Goal: Task Accomplishment & Management: Use online tool/utility

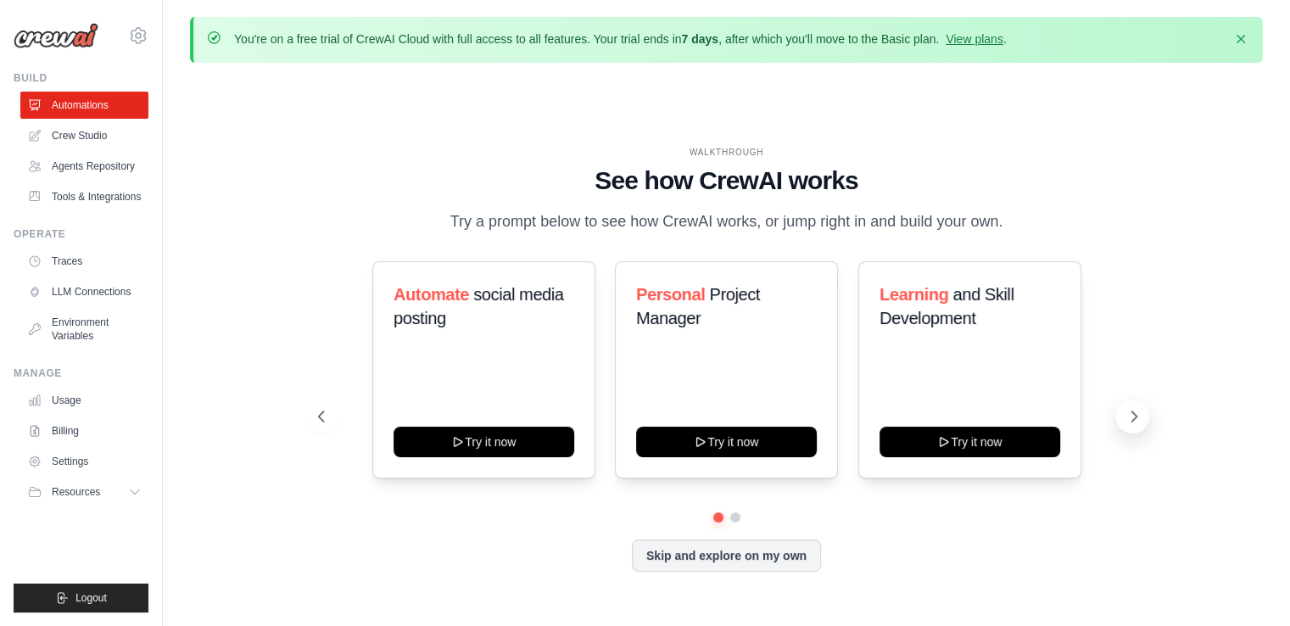
click at [1134, 420] on icon at bounding box center [1133, 416] width 17 height 17
click at [322, 410] on icon at bounding box center [319, 416] width 17 height 17
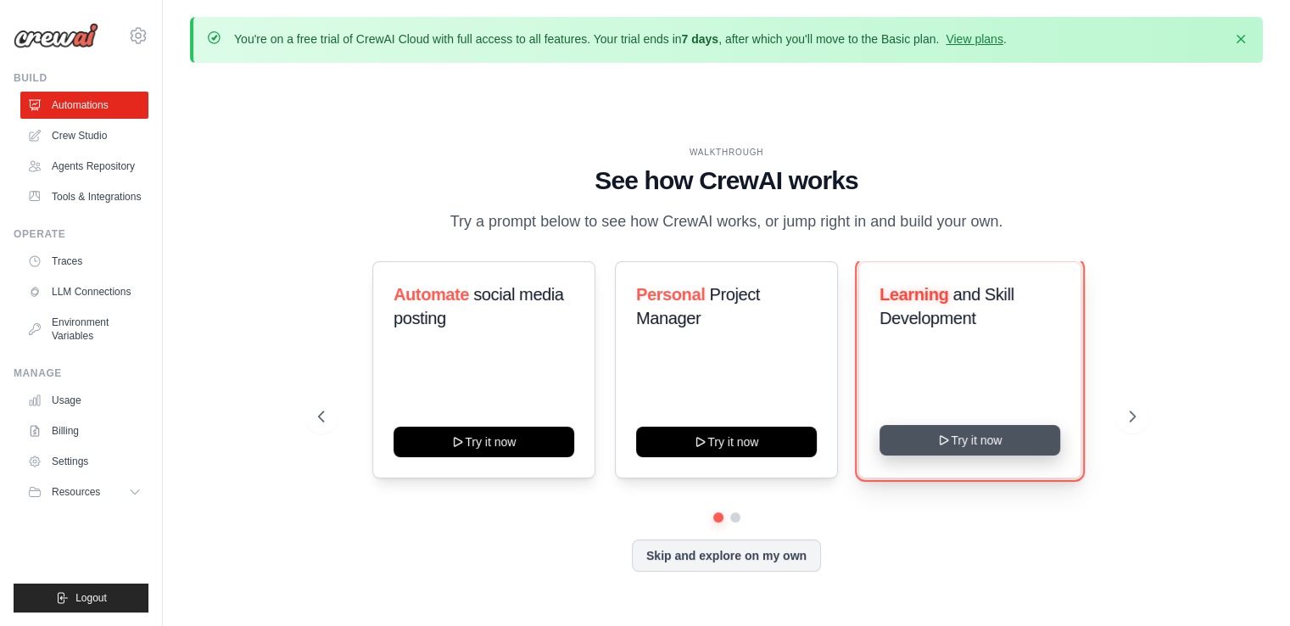
click at [969, 441] on button "Try it now" at bounding box center [969, 440] width 181 height 31
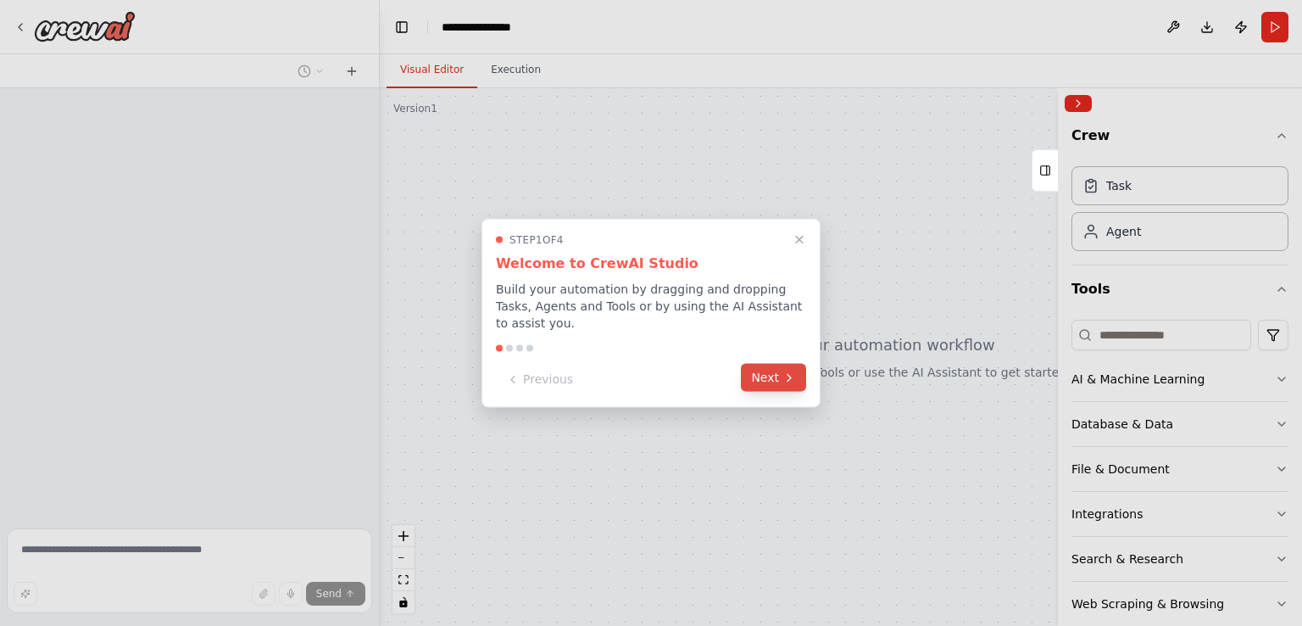
click at [785, 371] on icon at bounding box center [790, 378] width 14 height 14
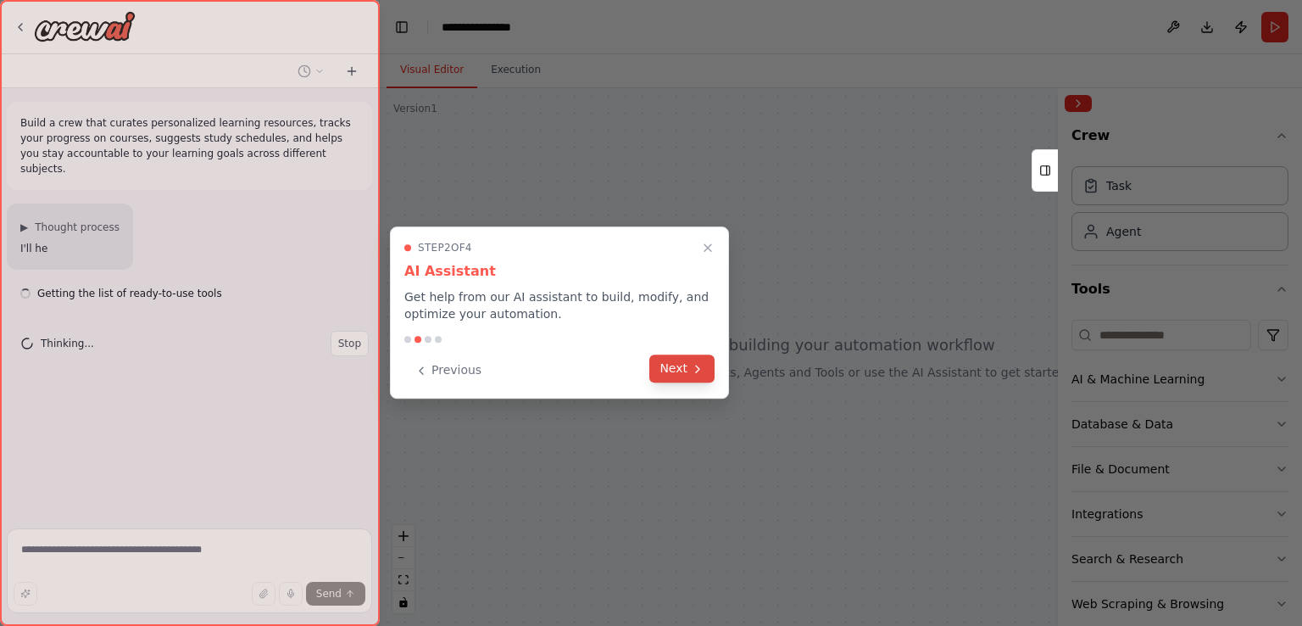
click at [683, 371] on button "Next" at bounding box center [681, 368] width 65 height 28
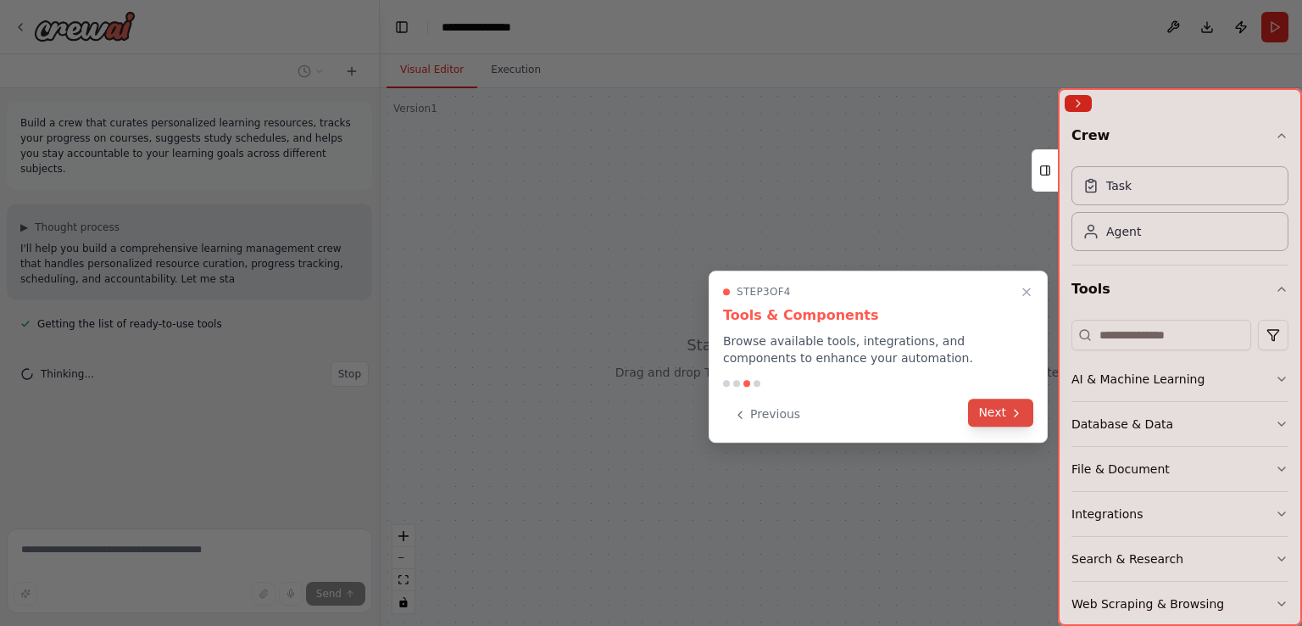
click at [1012, 409] on icon at bounding box center [1017, 413] width 14 height 14
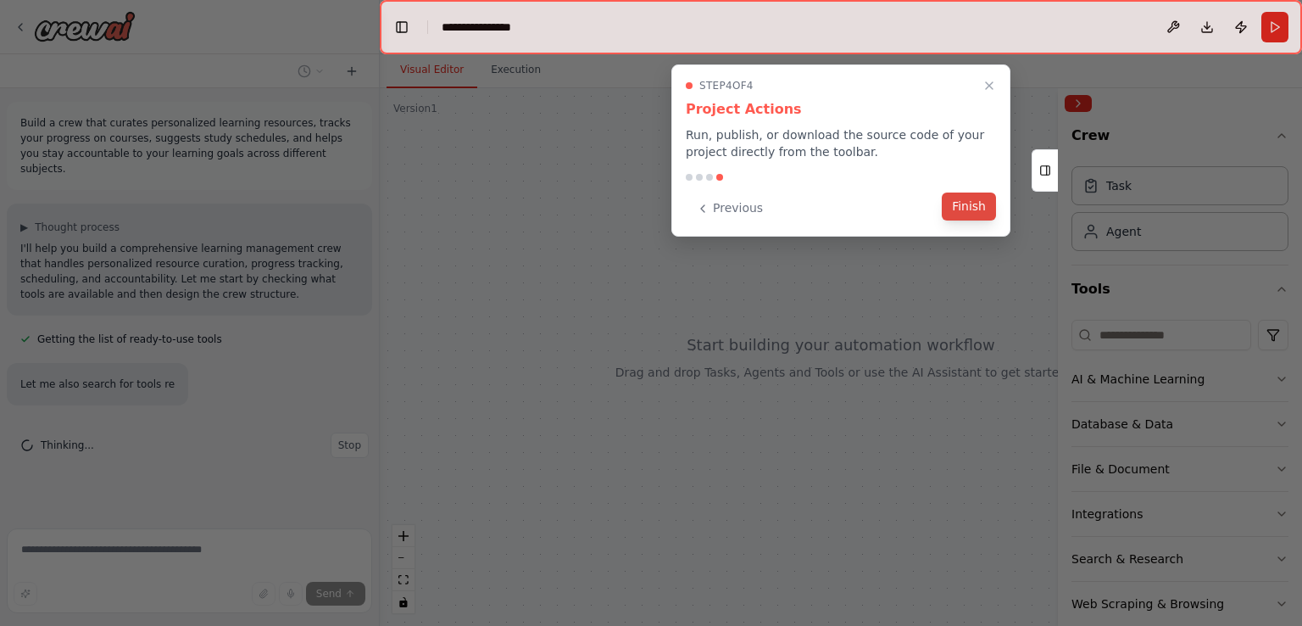
click at [966, 204] on button "Finish" at bounding box center [969, 206] width 54 height 28
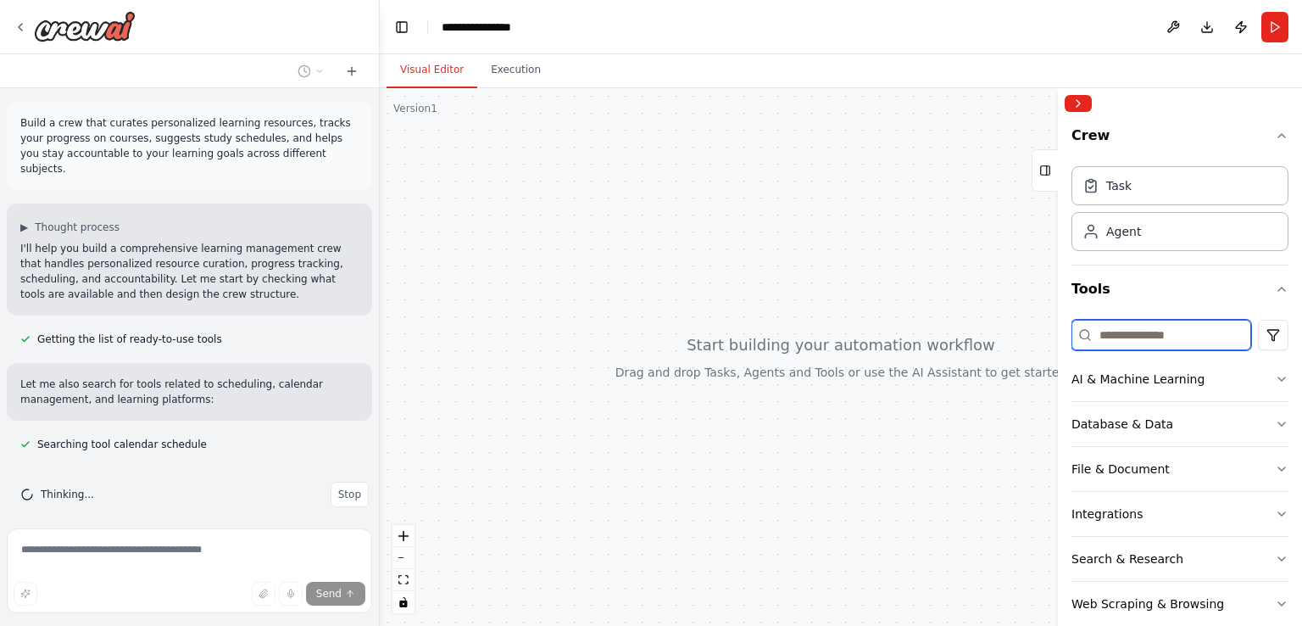
click at [1133, 340] on input at bounding box center [1162, 335] width 180 height 31
click at [1104, 231] on div "Agent" at bounding box center [1112, 230] width 59 height 17
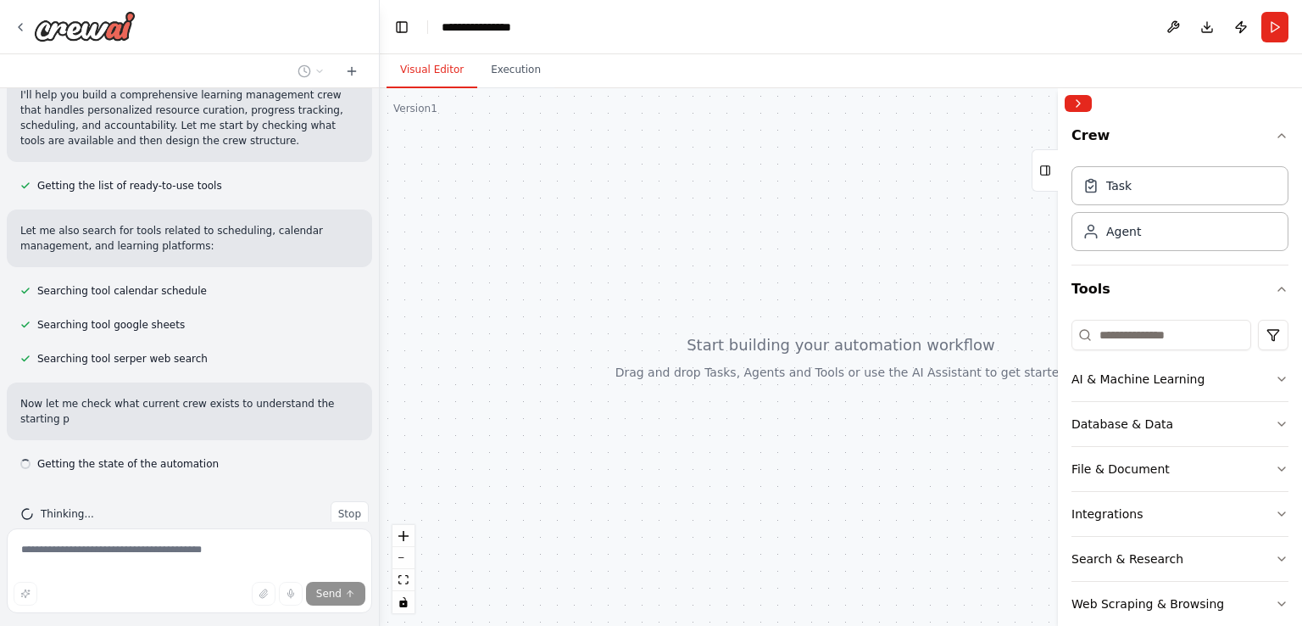
scroll to position [170, 0]
